Goal: Navigation & Orientation: Find specific page/section

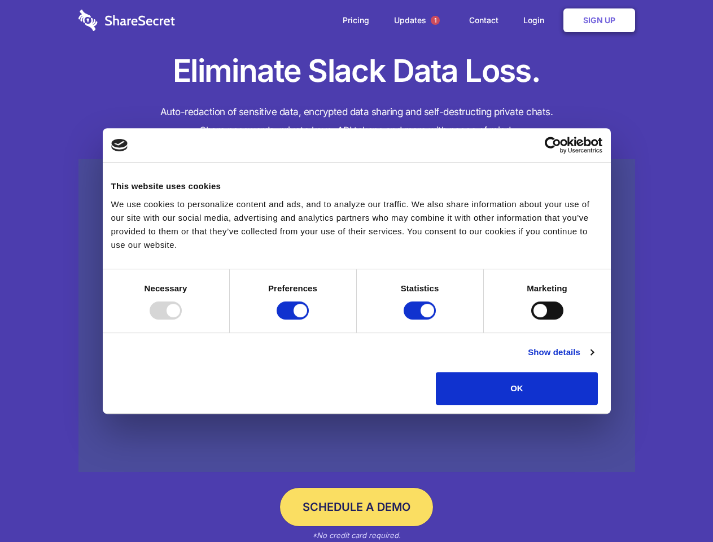
click at [182, 320] on div at bounding box center [166, 311] width 32 height 18
click at [309, 320] on input "Preferences" at bounding box center [293, 311] width 32 height 18
checkbox input "false"
click at [421, 320] on input "Statistics" at bounding box center [420, 311] width 32 height 18
checkbox input "false"
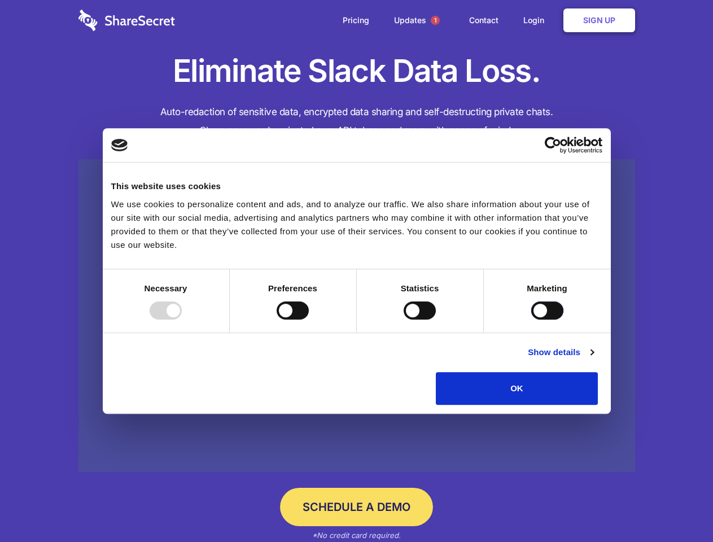
click at [531, 320] on input "Marketing" at bounding box center [547, 311] width 32 height 18
checkbox input "true"
click at [593, 359] on link "Show details" at bounding box center [560, 353] width 65 height 14
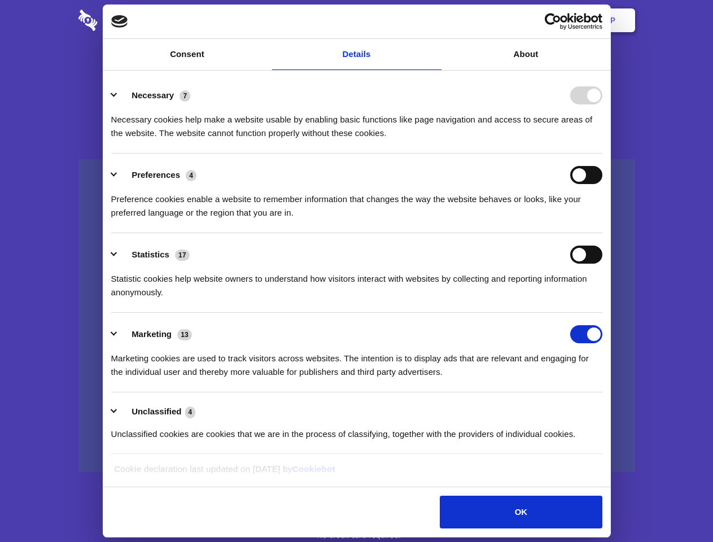
click at [602, 154] on li "Necessary 7 Necessary cookies help make a website usable by enabling basic func…" at bounding box center [356, 114] width 491 height 80
click at [435, 20] on span "1" at bounding box center [435, 20] width 9 height 9
